Goal: Use online tool/utility: Utilize a website feature to perform a specific function

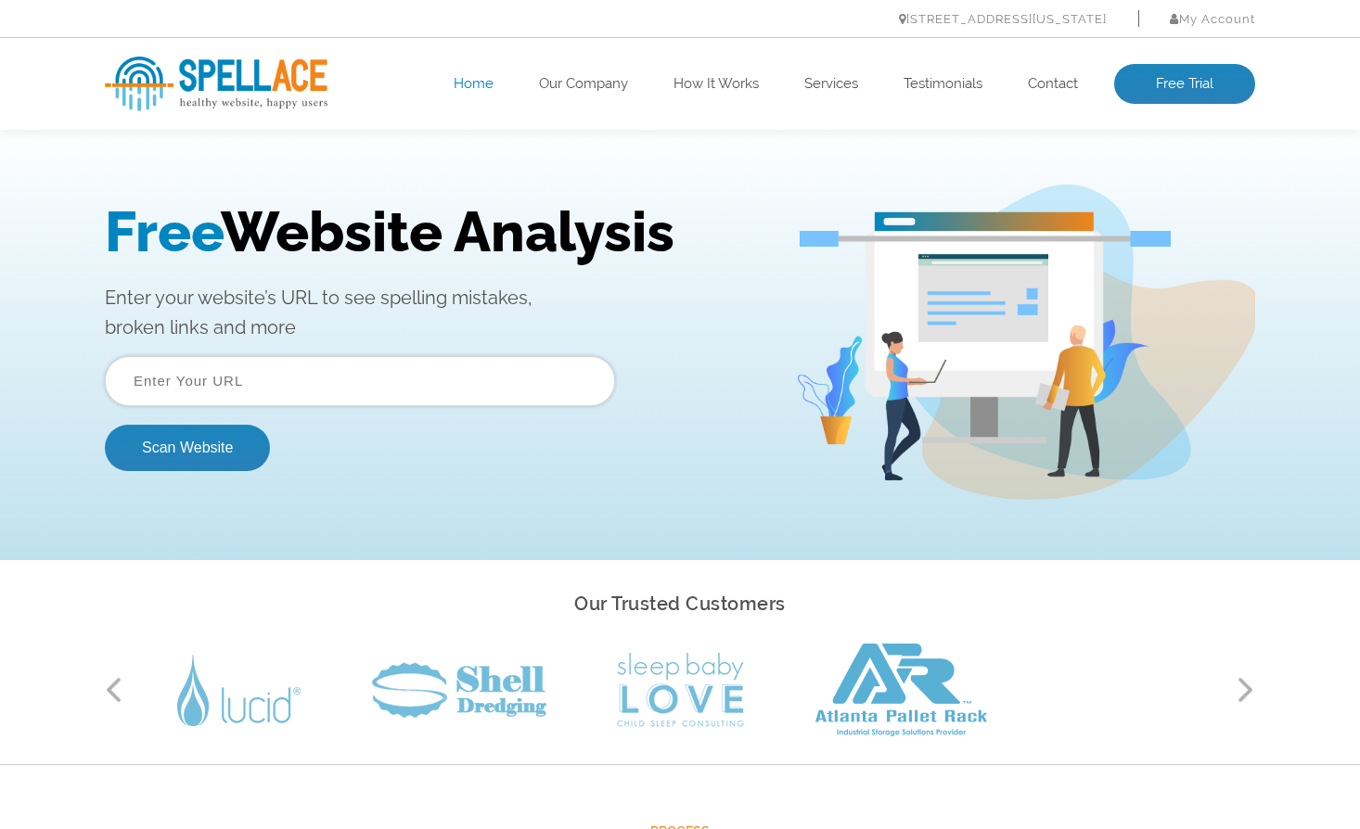
click at [250, 378] on input "text" at bounding box center [360, 381] width 510 height 50
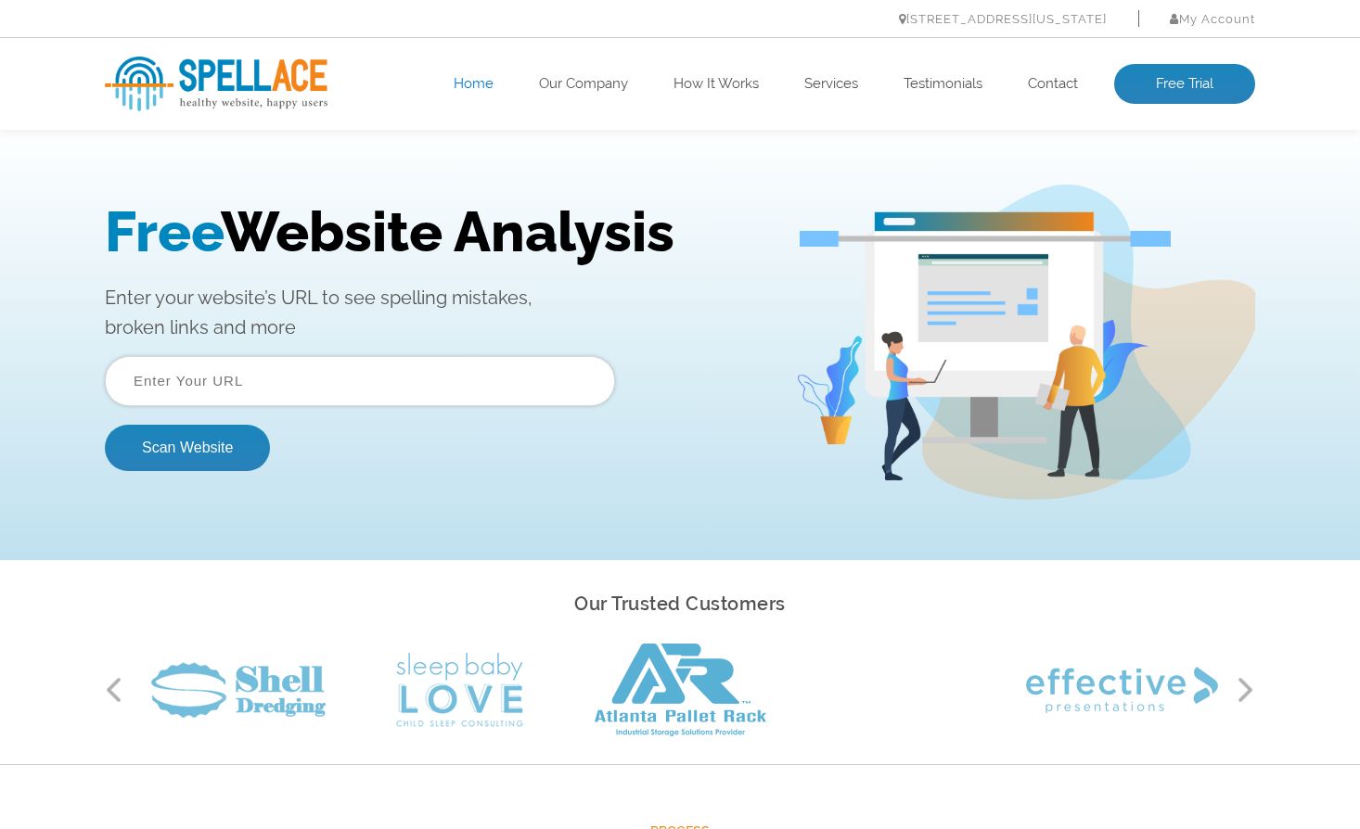
click at [224, 371] on input "text" at bounding box center [360, 381] width 510 height 50
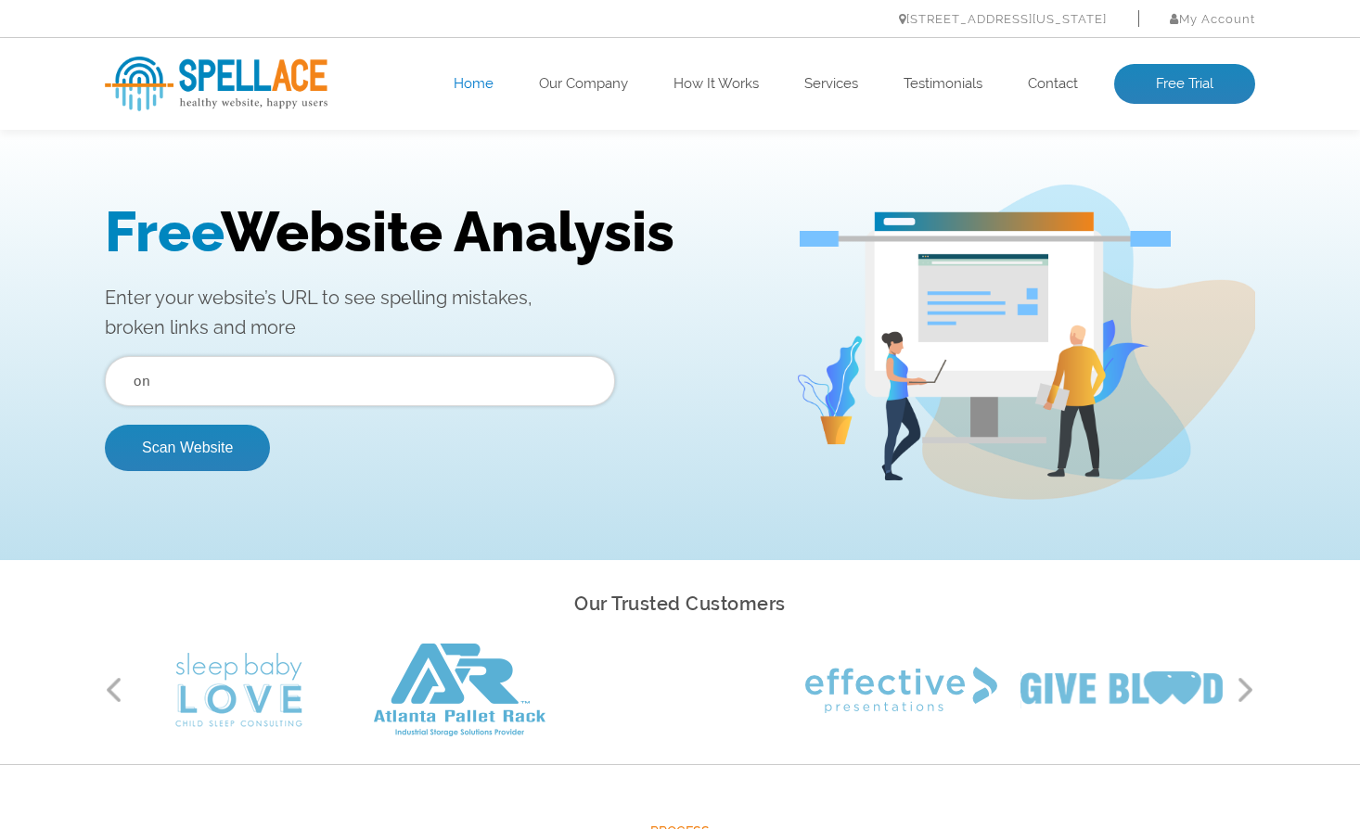
type input "o"
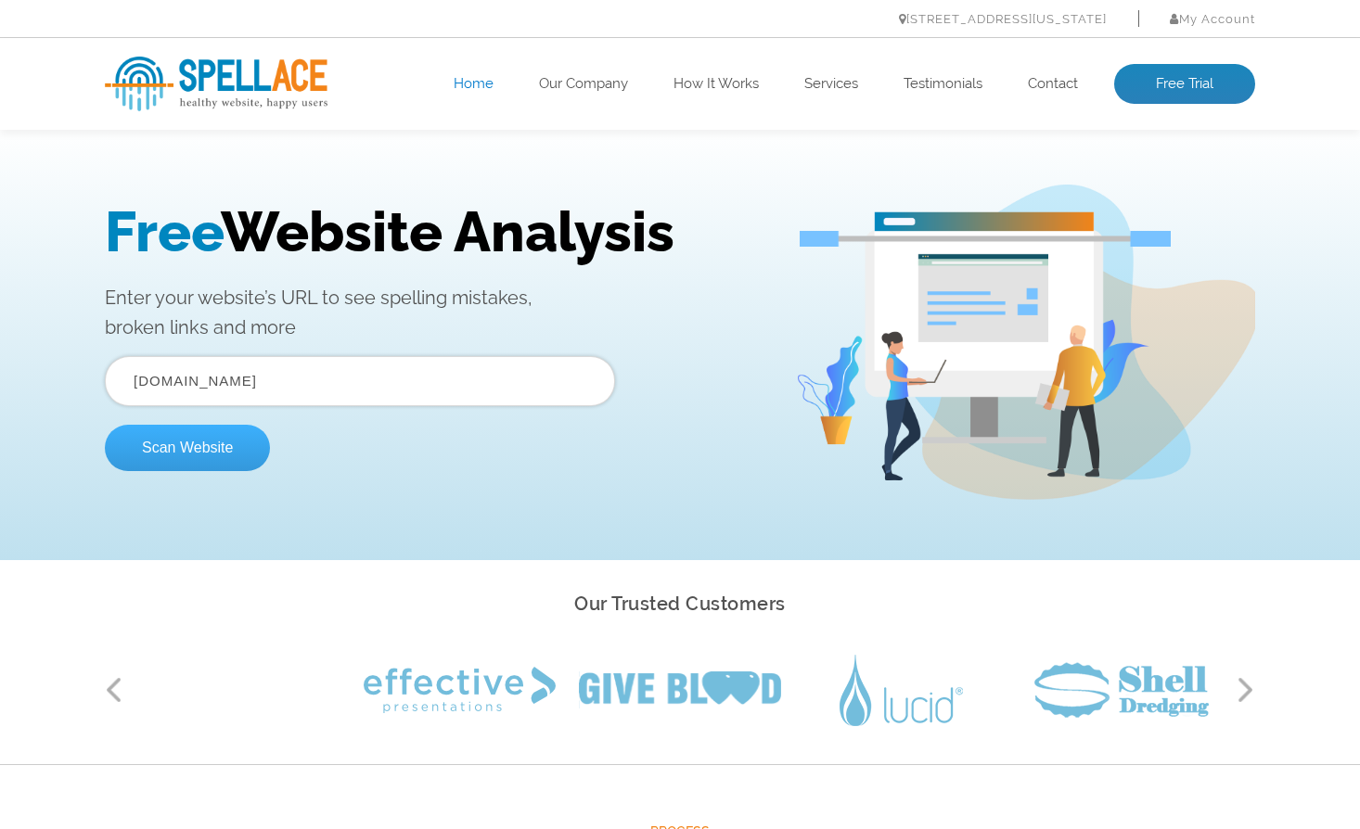
type input "www.onekeypayments.com"
click at [184, 442] on button "Scan Website" at bounding box center [187, 448] width 165 height 46
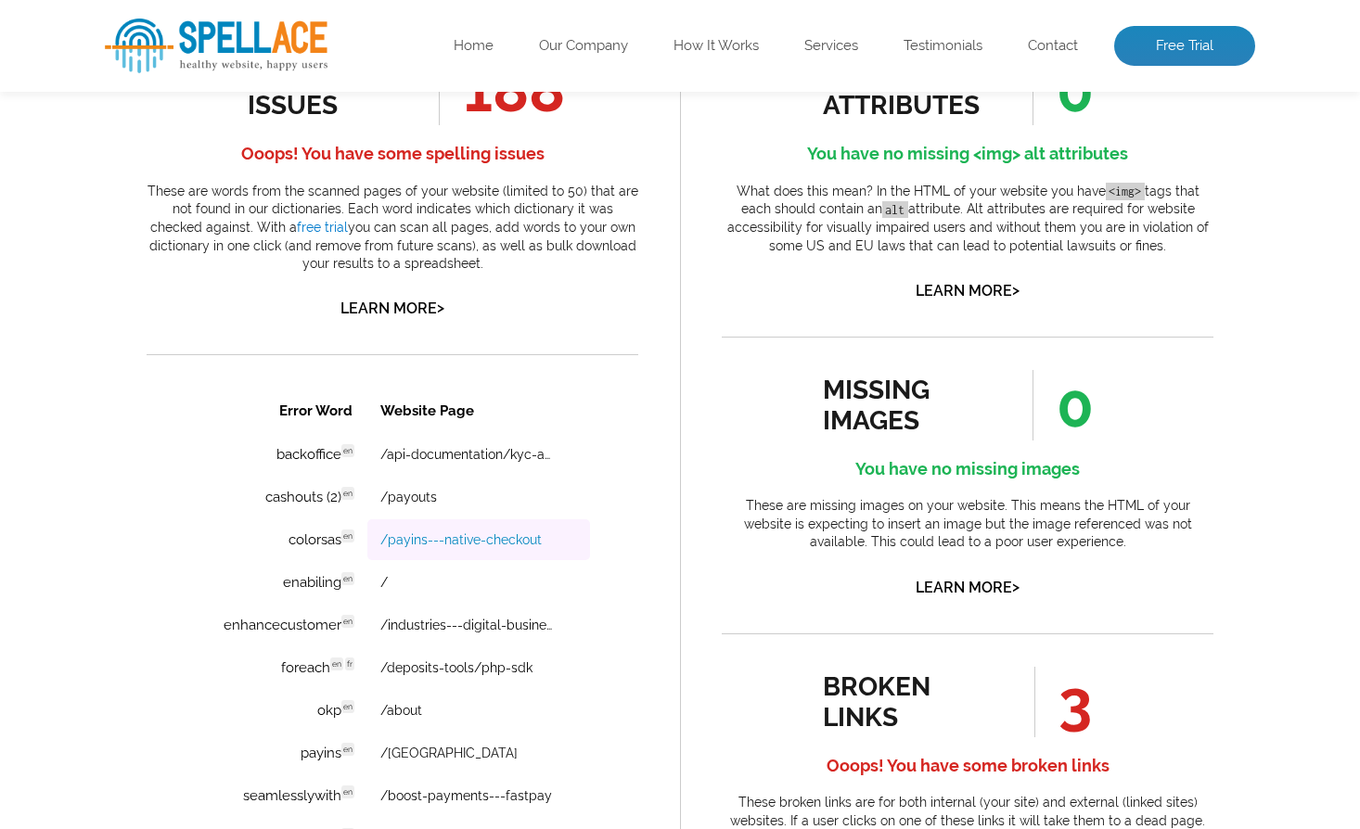
scroll to position [1193, 0]
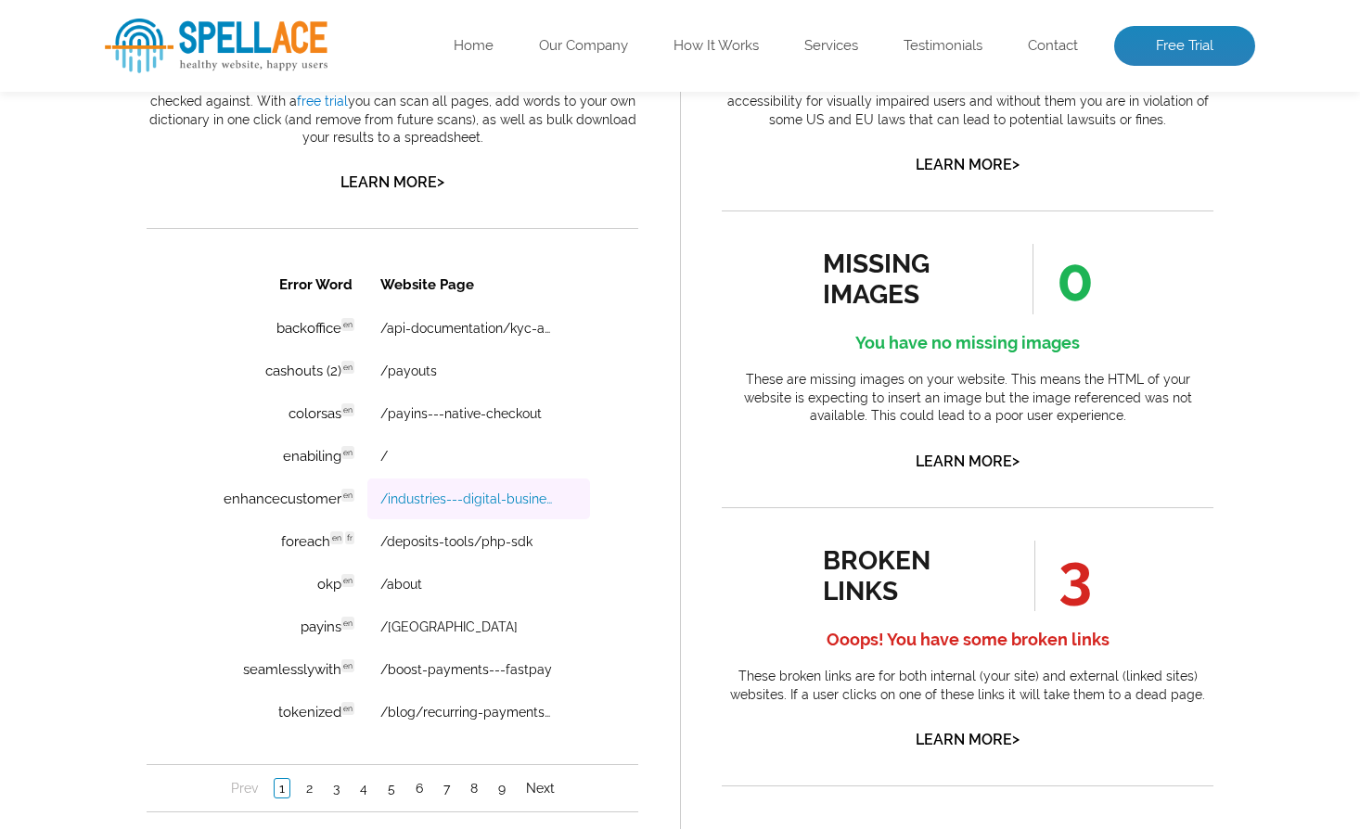
click at [455, 500] on link "/industries---digital-businesses" at bounding box center [466, 499] width 172 height 15
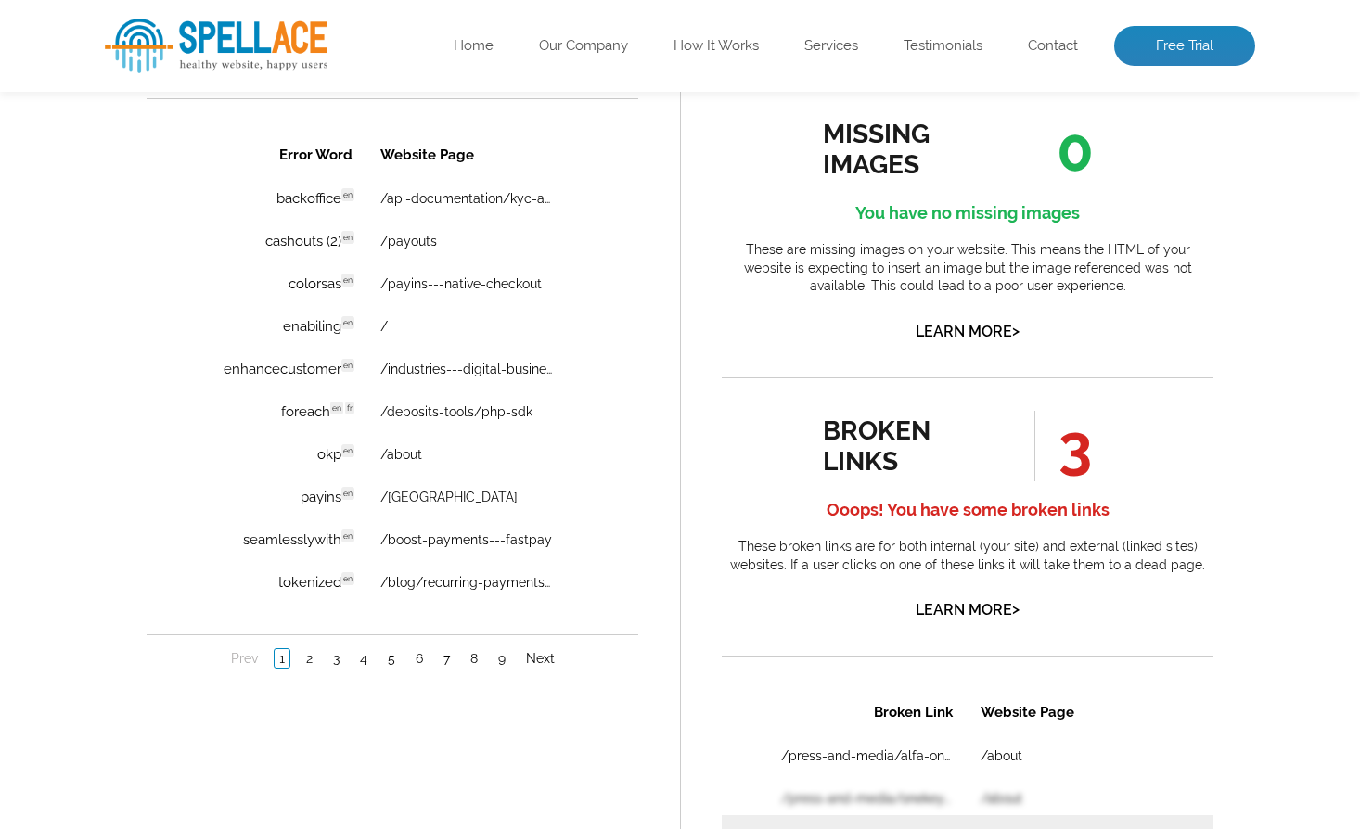
scroll to position [1319, 0]
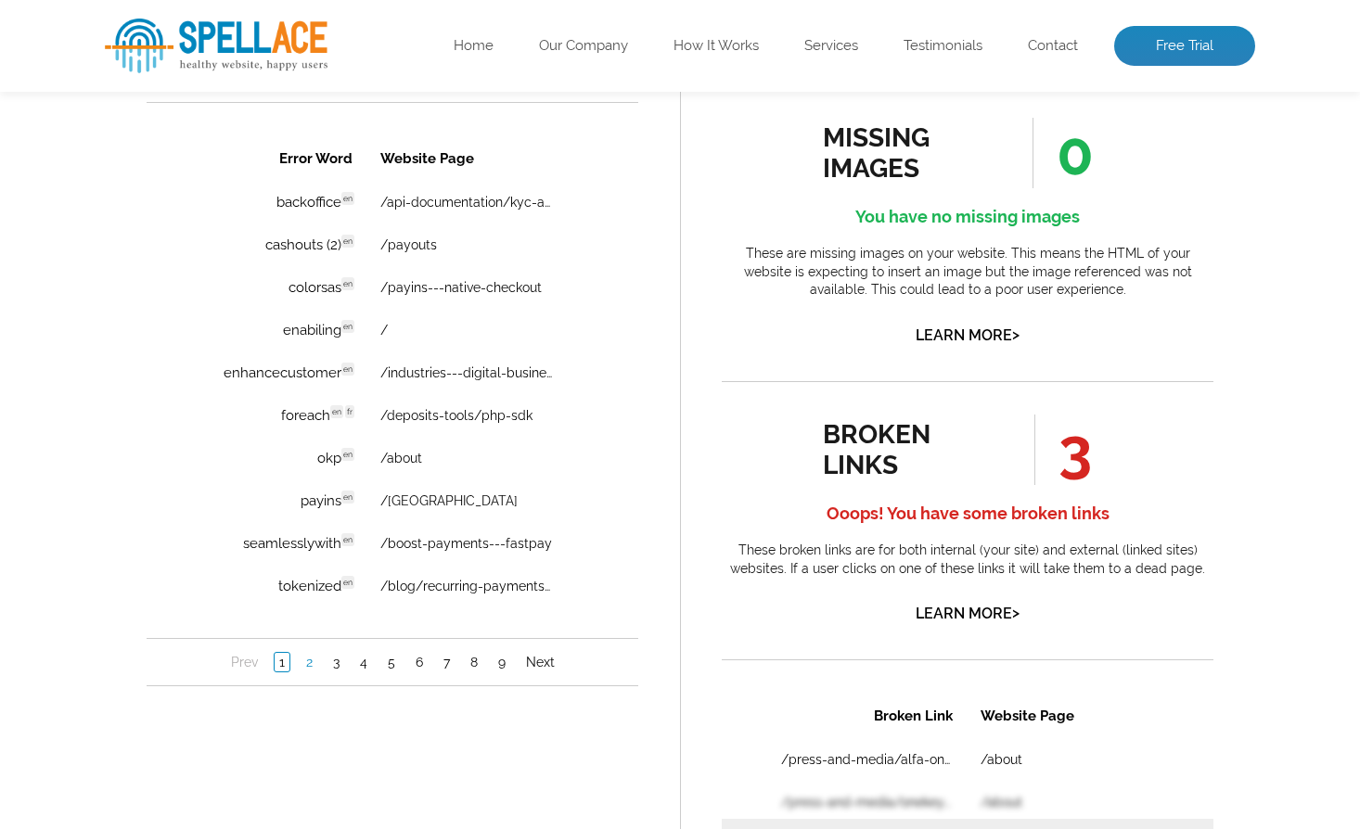
click at [305, 660] on link "2" at bounding box center [309, 662] width 16 height 19
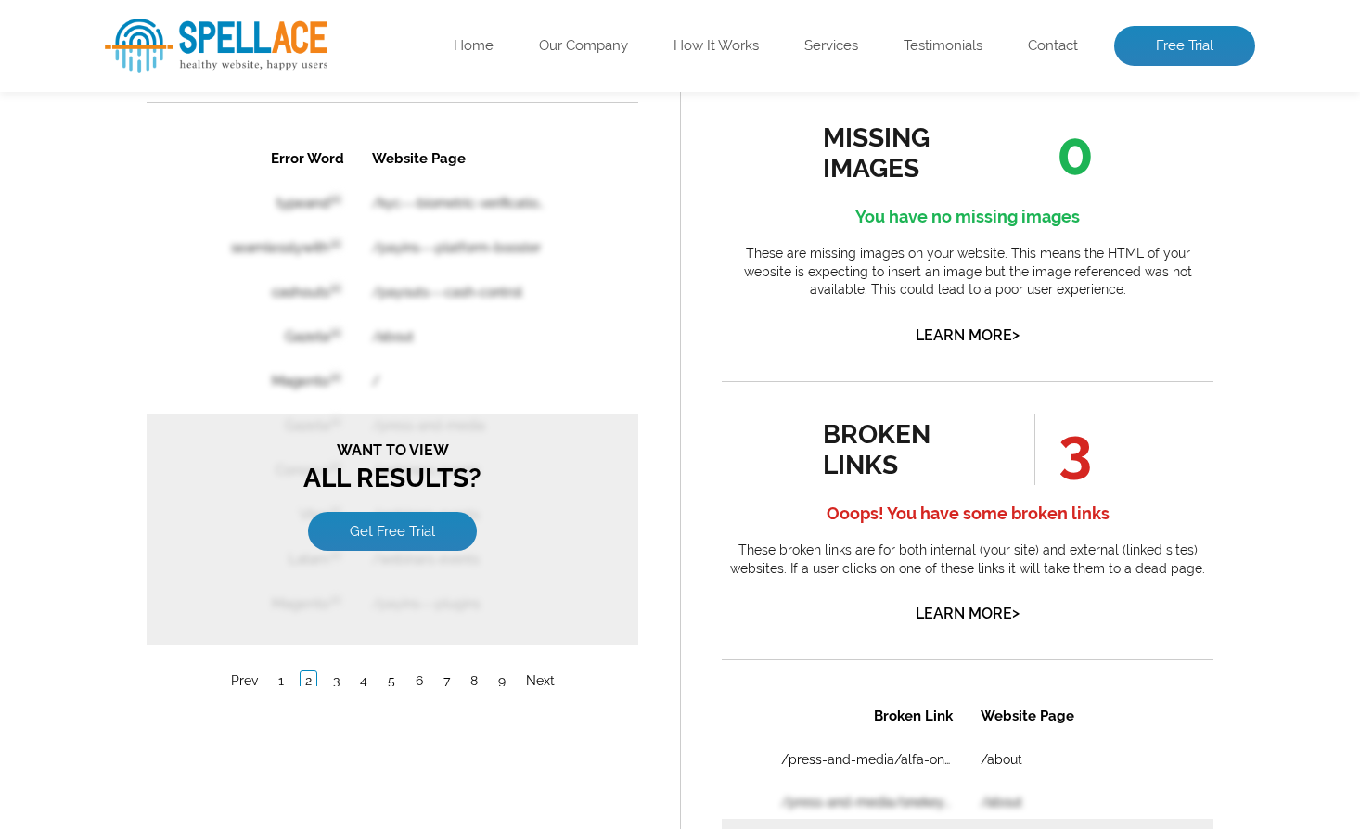
scroll to position [0, 0]
click at [455, 531] on link "Get Free Trial" at bounding box center [392, 531] width 169 height 39
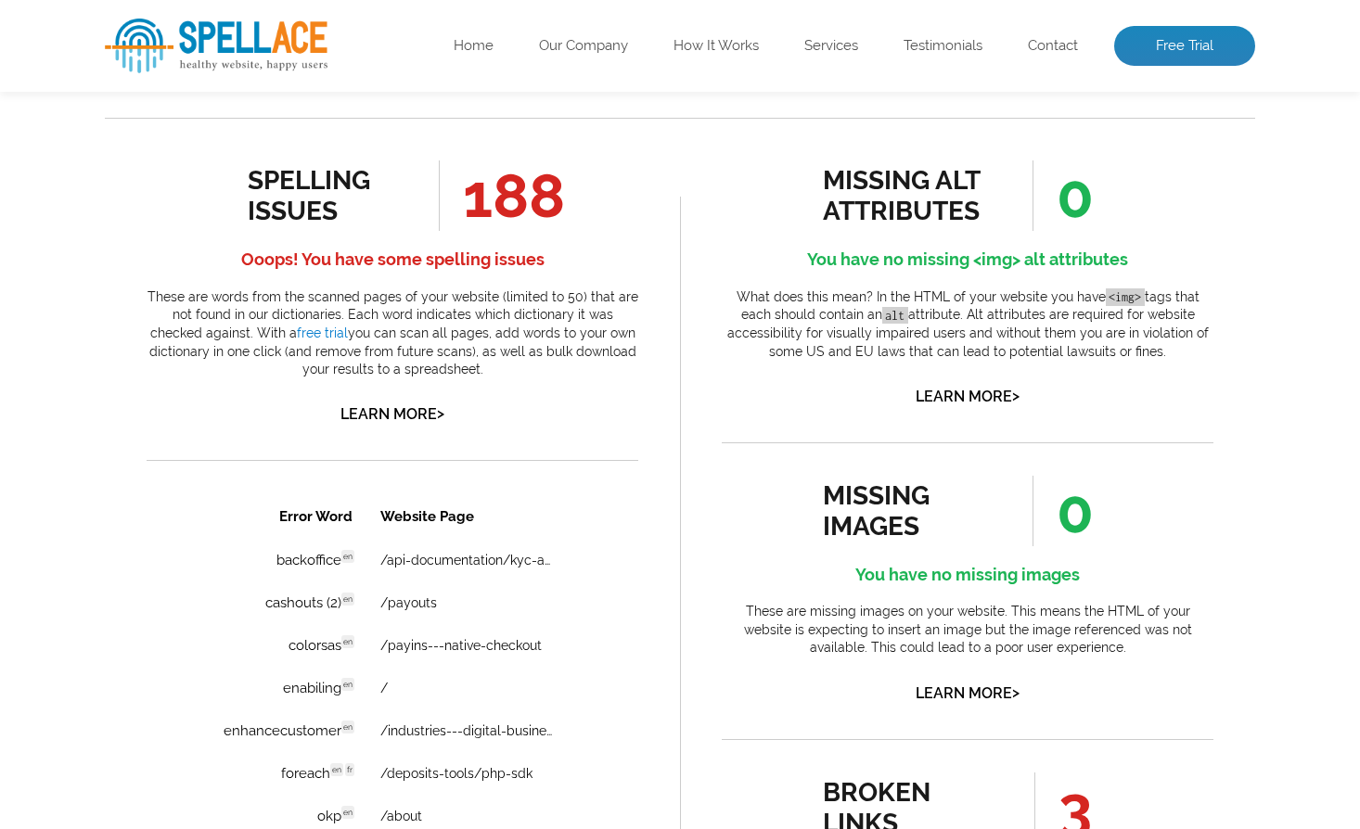
scroll to position [1131, 0]
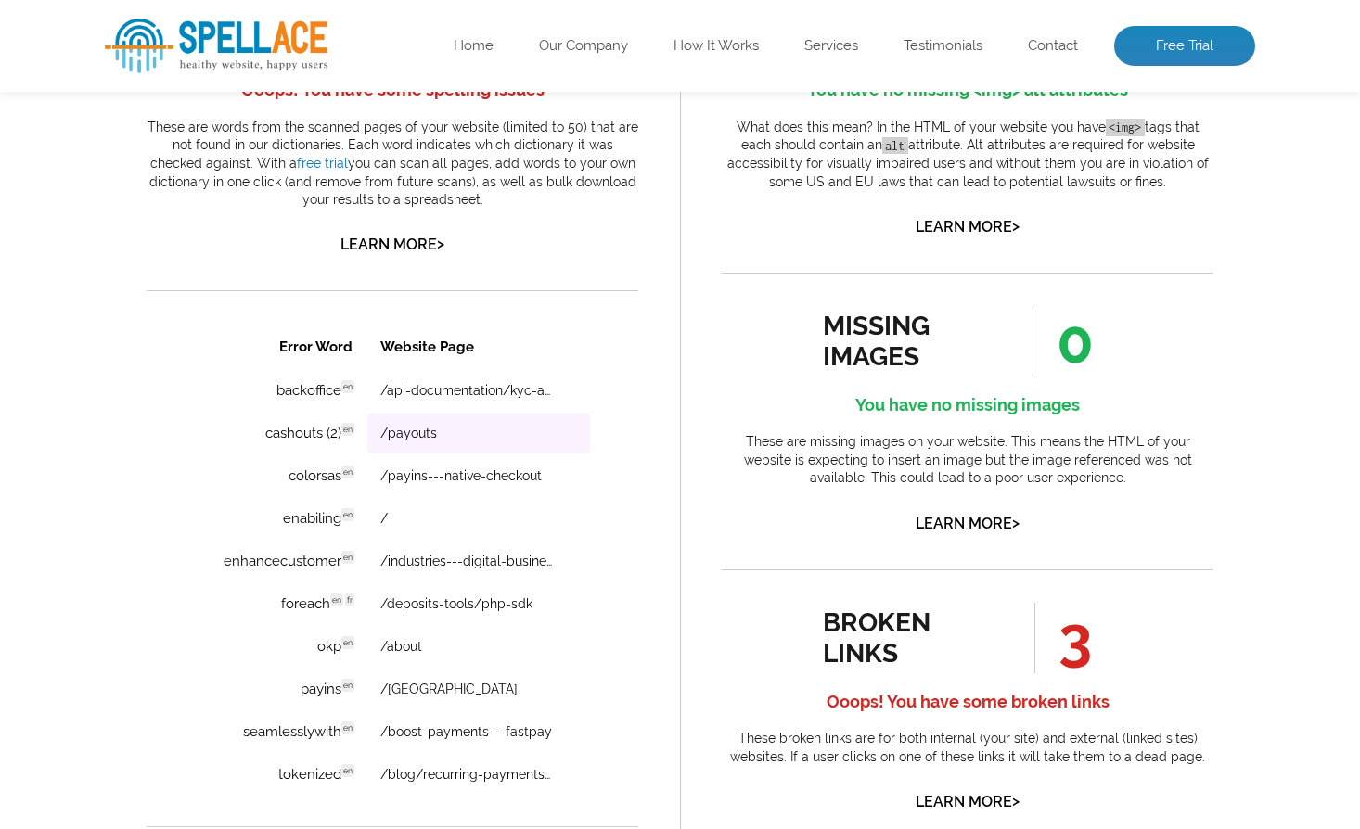
click at [440, 438] on td "/payouts" at bounding box center [478, 433] width 223 height 41
click at [411, 437] on link "/payouts" at bounding box center [408, 433] width 57 height 15
click at [457, 469] on link "/payins---native-checkout" at bounding box center [460, 475] width 161 height 15
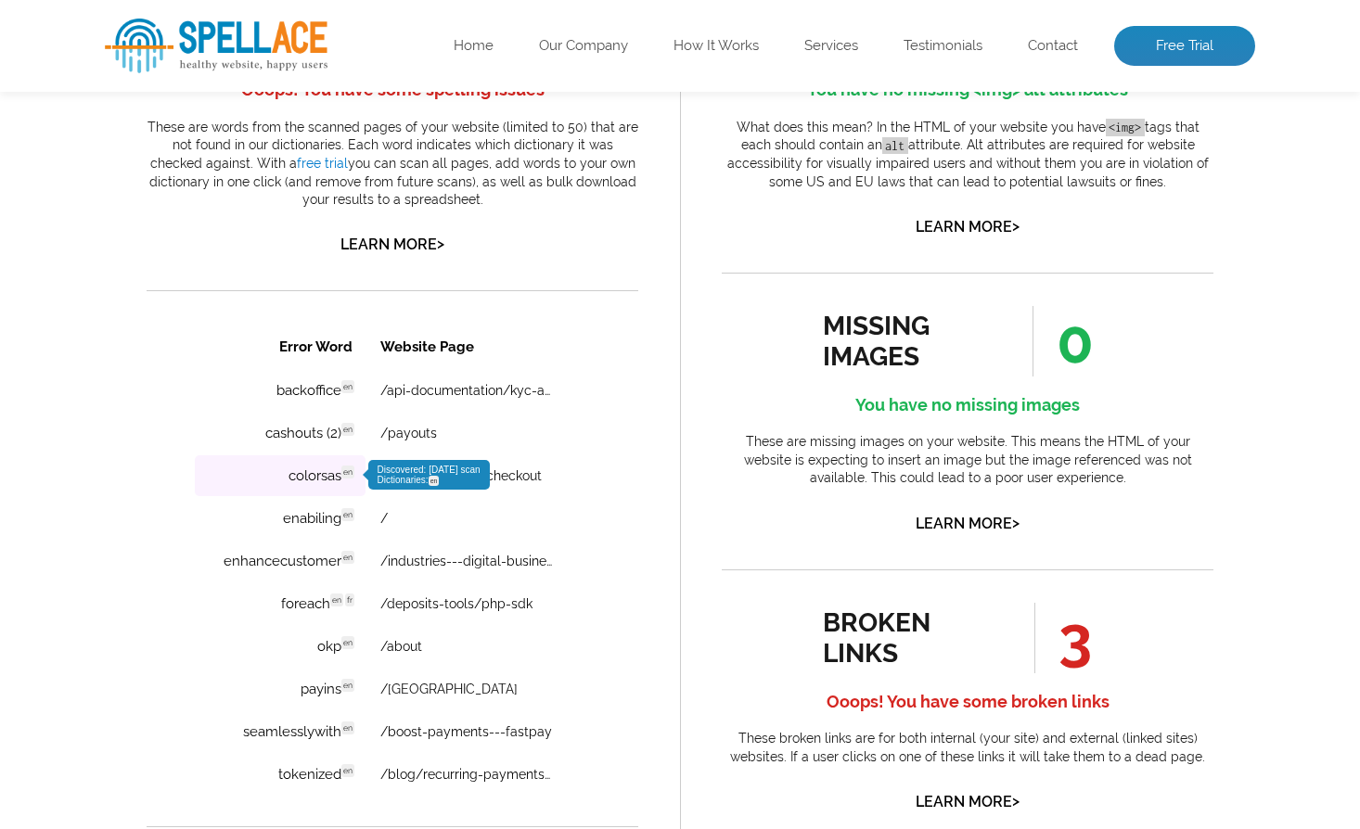
click at [333, 477] on td "colorsas en Discovered: [DATE] scan Dictionaries: en" at bounding box center [280, 475] width 171 height 41
click at [304, 471] on td "colorsas en Discovered: [DATE] scan Dictionaries: en" at bounding box center [280, 475] width 171 height 41
click at [450, 477] on span "Discovered: [DATE] scan Dictionaries: en" at bounding box center [429, 475] width 122 height 30
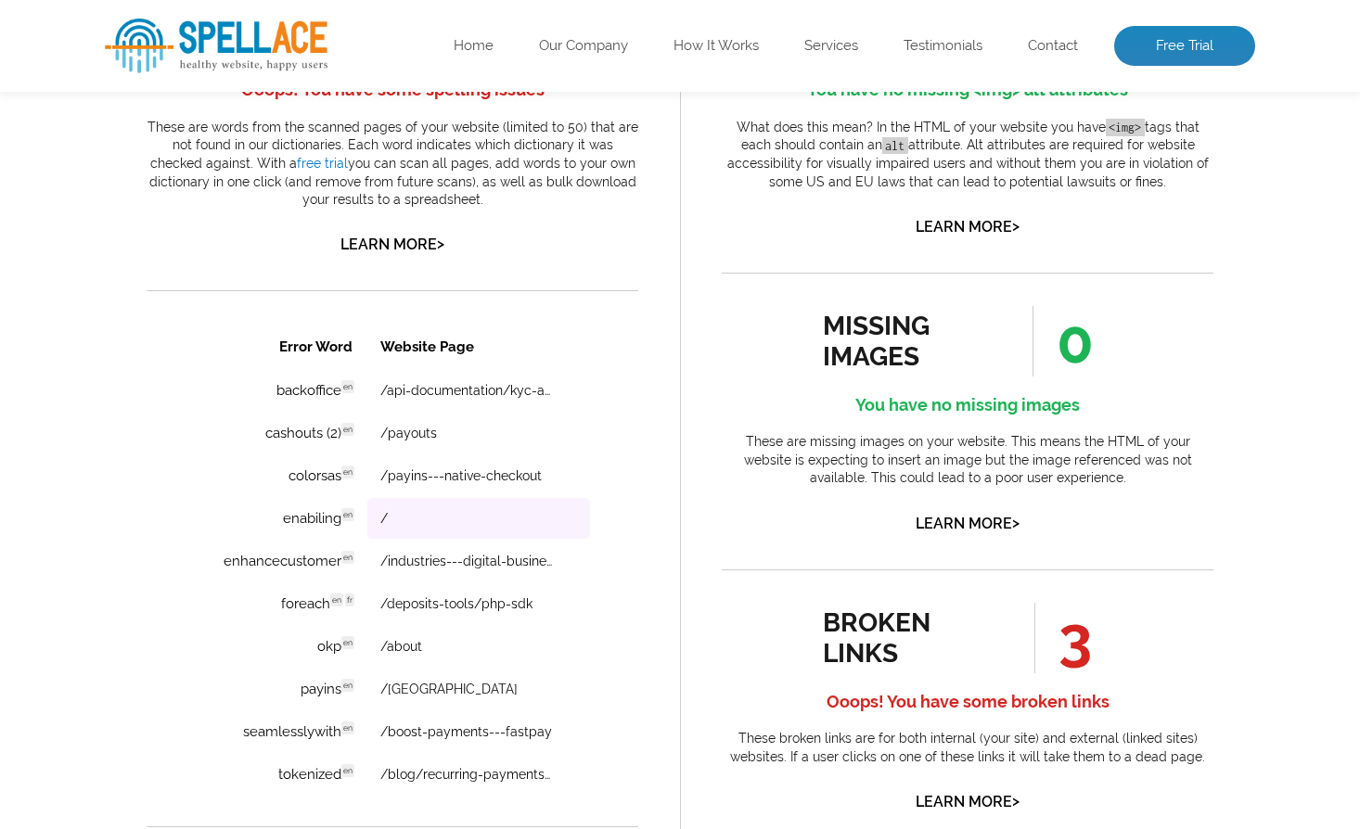
click at [527, 527] on td "/" at bounding box center [478, 518] width 223 height 41
click at [396, 520] on td "/" at bounding box center [478, 518] width 223 height 41
click at [488, 515] on td "/" at bounding box center [478, 518] width 223 height 41
click at [519, 519] on td "/" at bounding box center [478, 518] width 223 height 41
click at [380, 516] on link "/" at bounding box center [383, 518] width 7 height 15
